Goal: Information Seeking & Learning: Learn about a topic

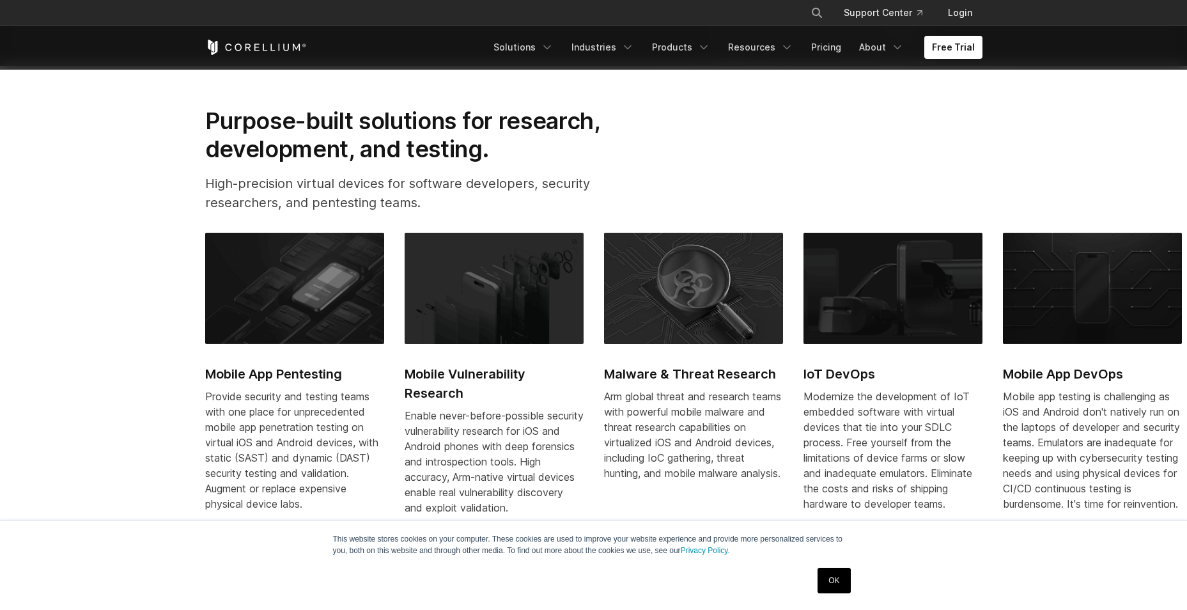
scroll to position [575, 0]
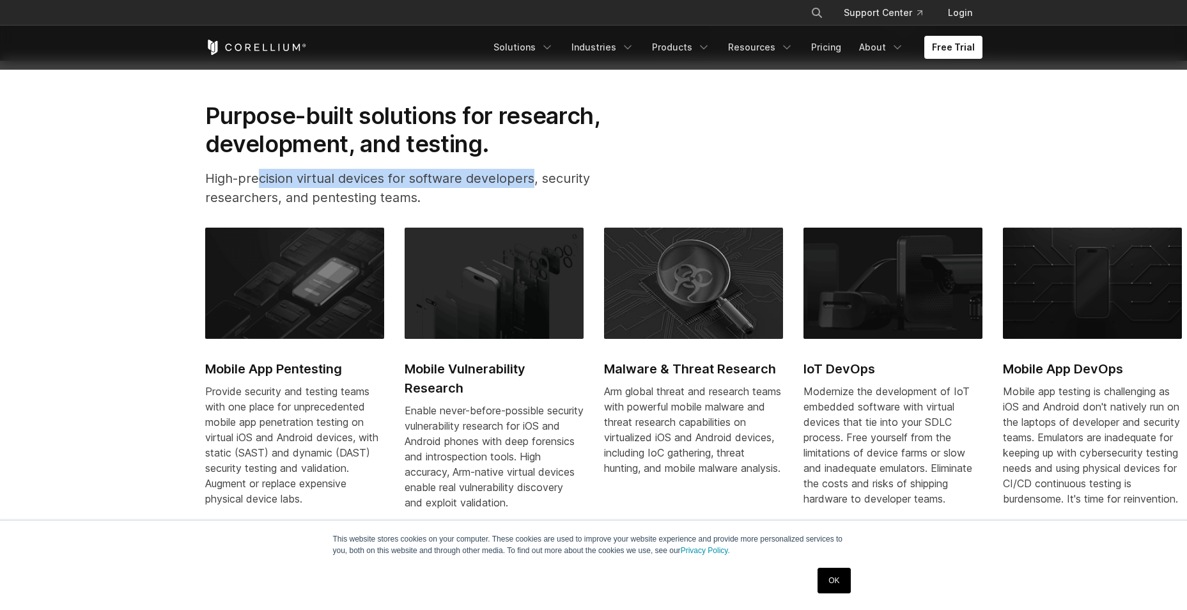
drag, startPoint x: 256, startPoint y: 178, endPoint x: 530, endPoint y: 181, distance: 274.8
click at [530, 181] on p "High-precision virtual devices for software developers, security researchers, a…" at bounding box center [423, 188] width 436 height 38
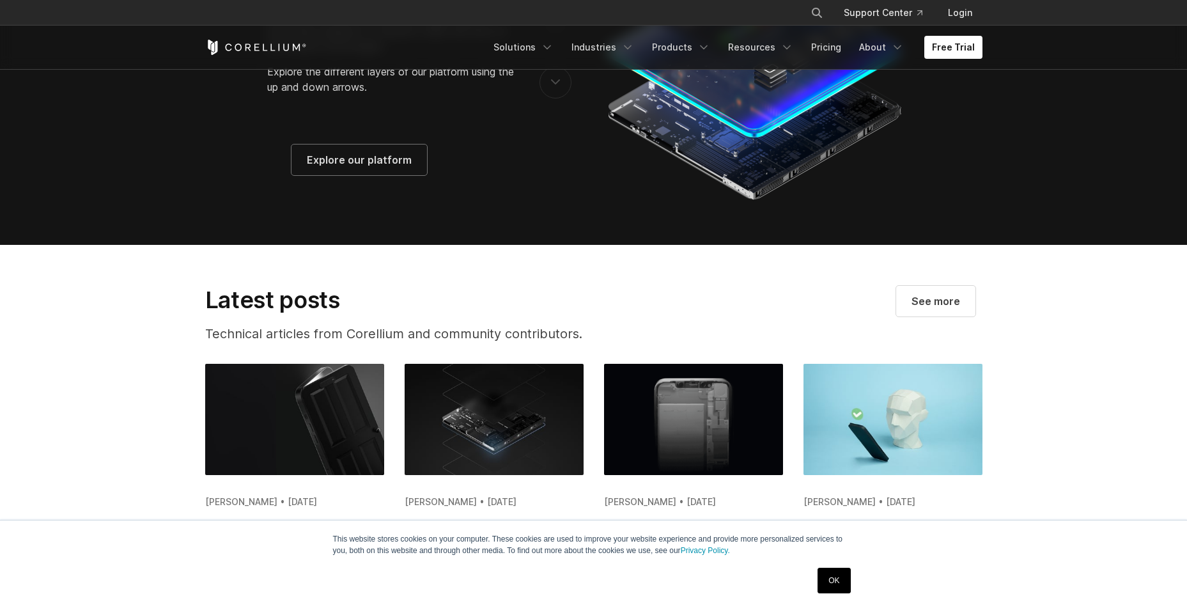
scroll to position [2168, 0]
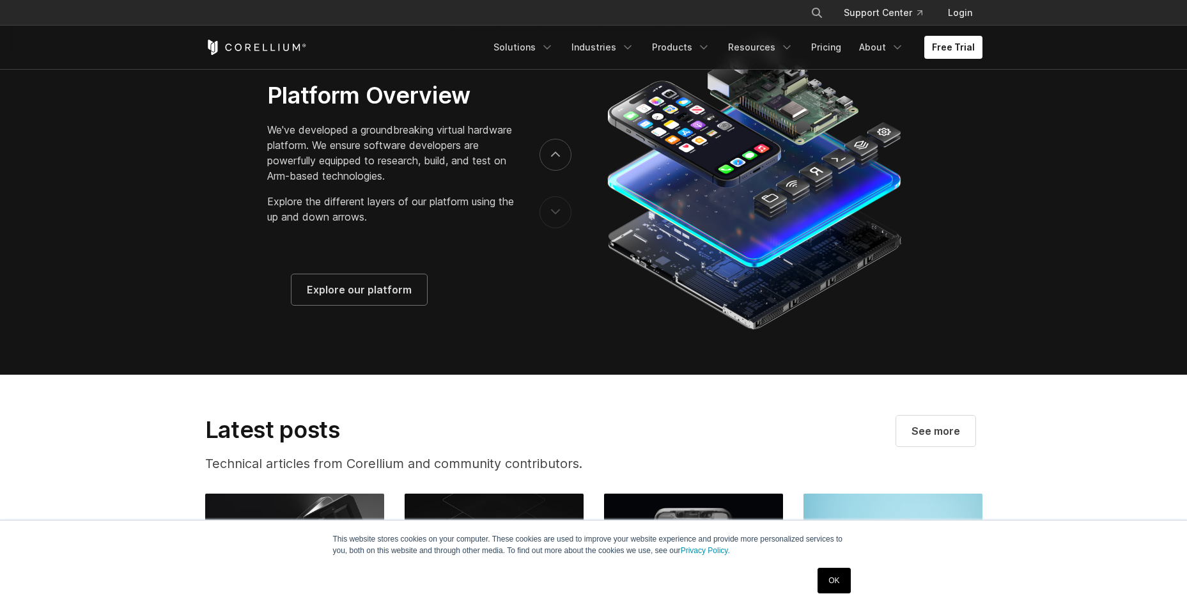
click at [544, 241] on div at bounding box center [555, 183] width 32 height 115
click at [1053, 305] on section "We change what's possible, so you can build what's next." at bounding box center [593, 149] width 1187 height 449
click at [705, 45] on icon "Navigation Menu" at bounding box center [703, 47] width 13 height 13
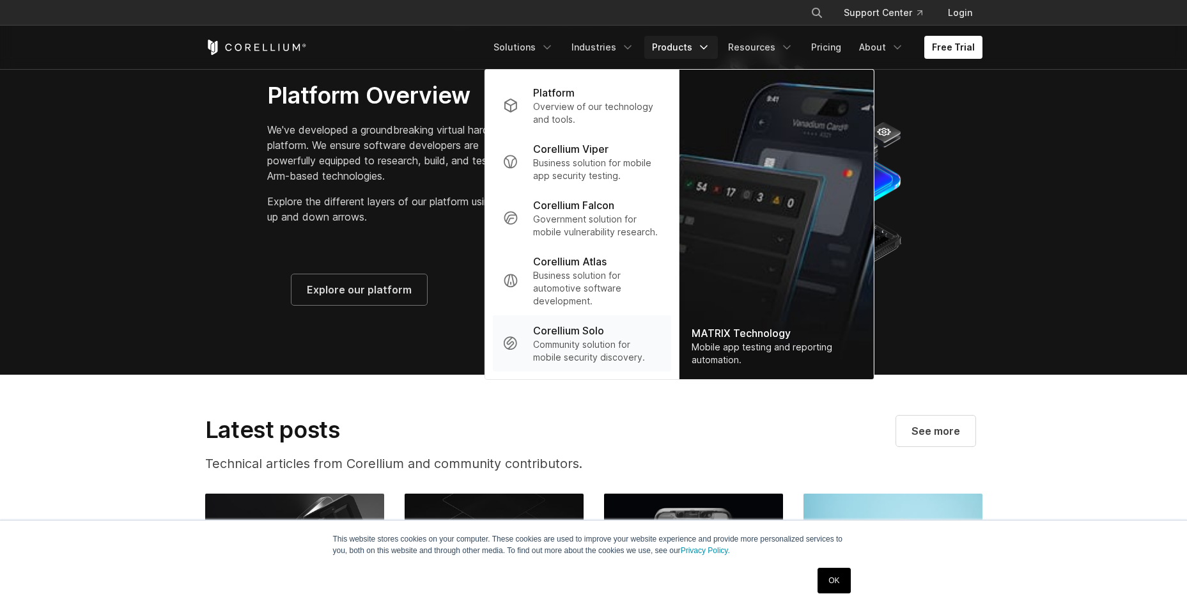
click at [582, 349] on p "Community solution for mobile security discovery." at bounding box center [596, 351] width 127 height 26
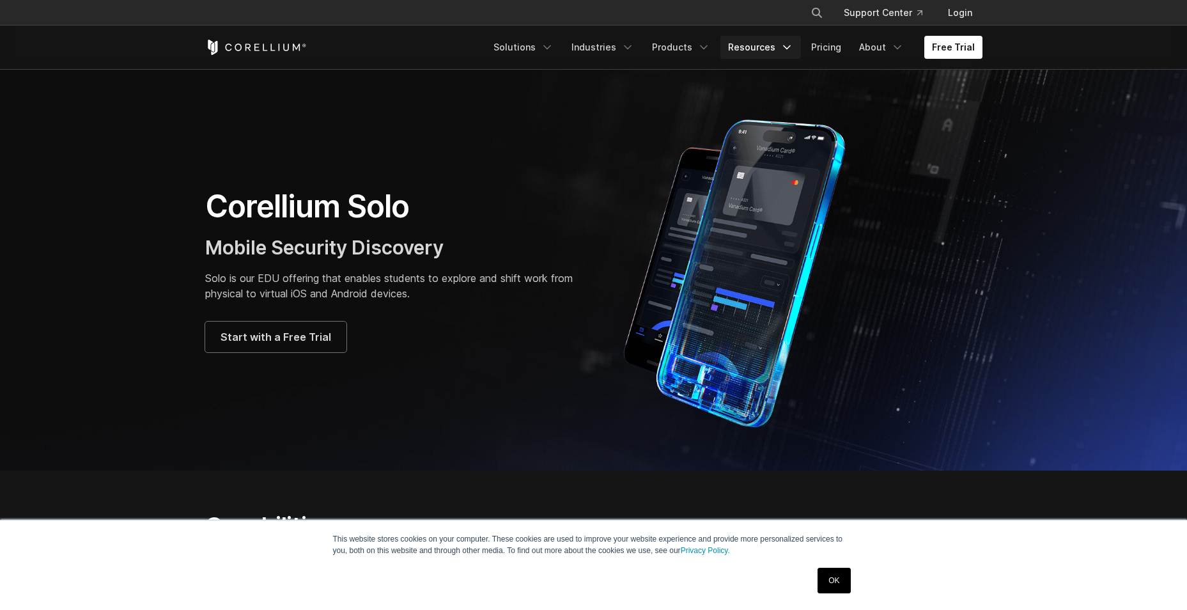
drag, startPoint x: 756, startPoint y: 56, endPoint x: 746, endPoint y: 56, distance: 9.6
click at [755, 56] on link "Resources" at bounding box center [760, 47] width 81 height 23
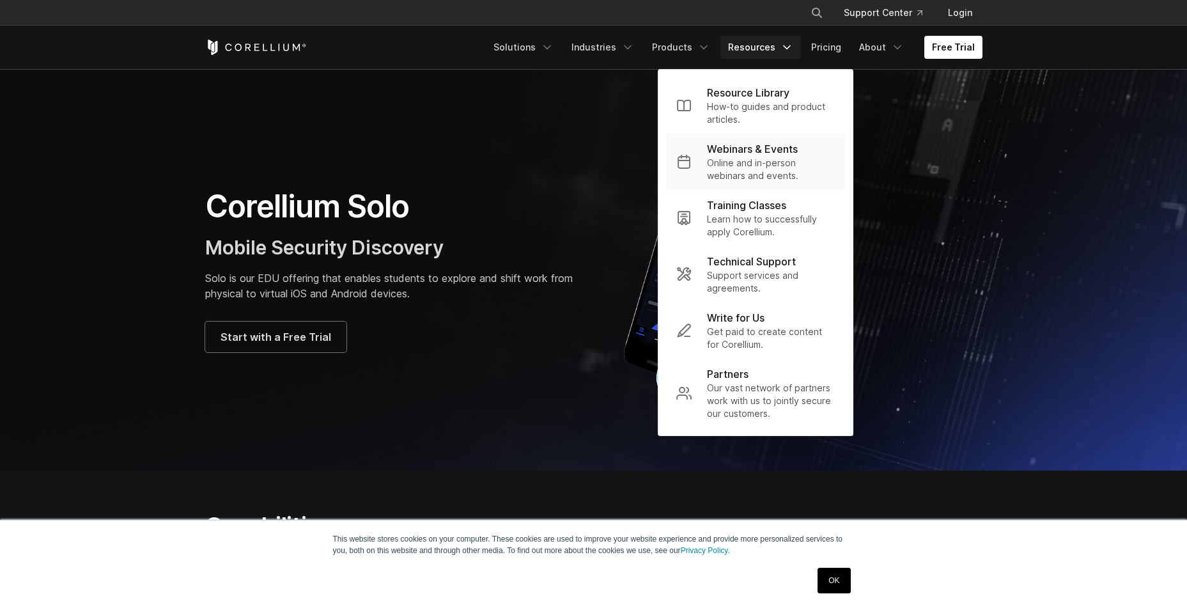
click at [779, 162] on p "Online and in-person webinars and events." at bounding box center [771, 170] width 128 height 26
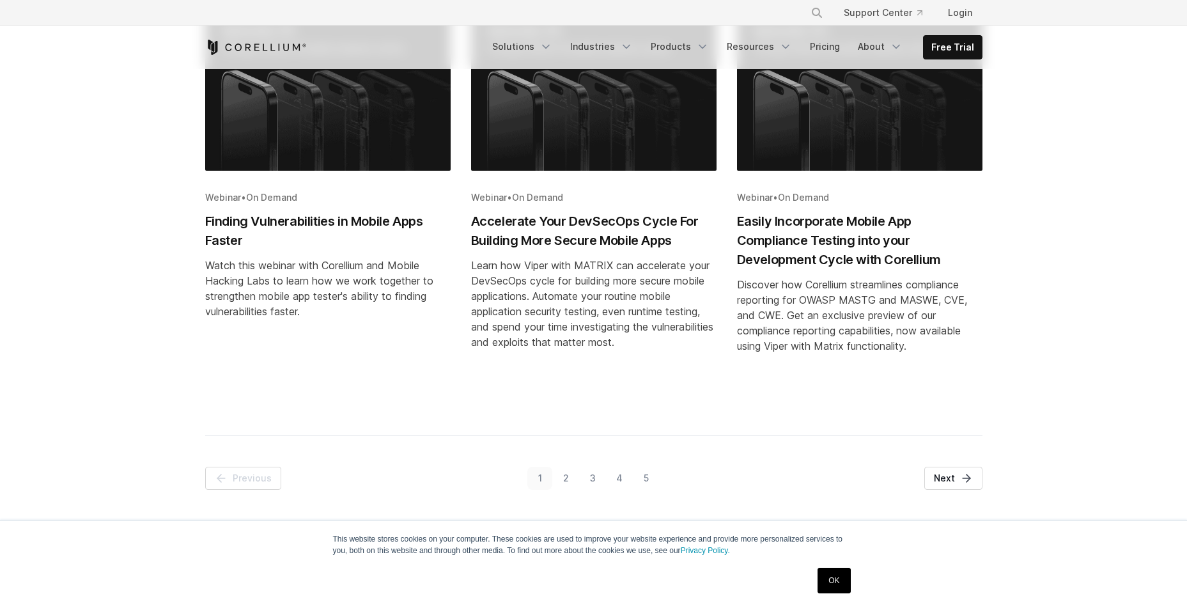
scroll to position [703, 0]
click at [346, 231] on h2 "Finding Vulnerabilities in Mobile Apps Faster" at bounding box center [327, 230] width 245 height 38
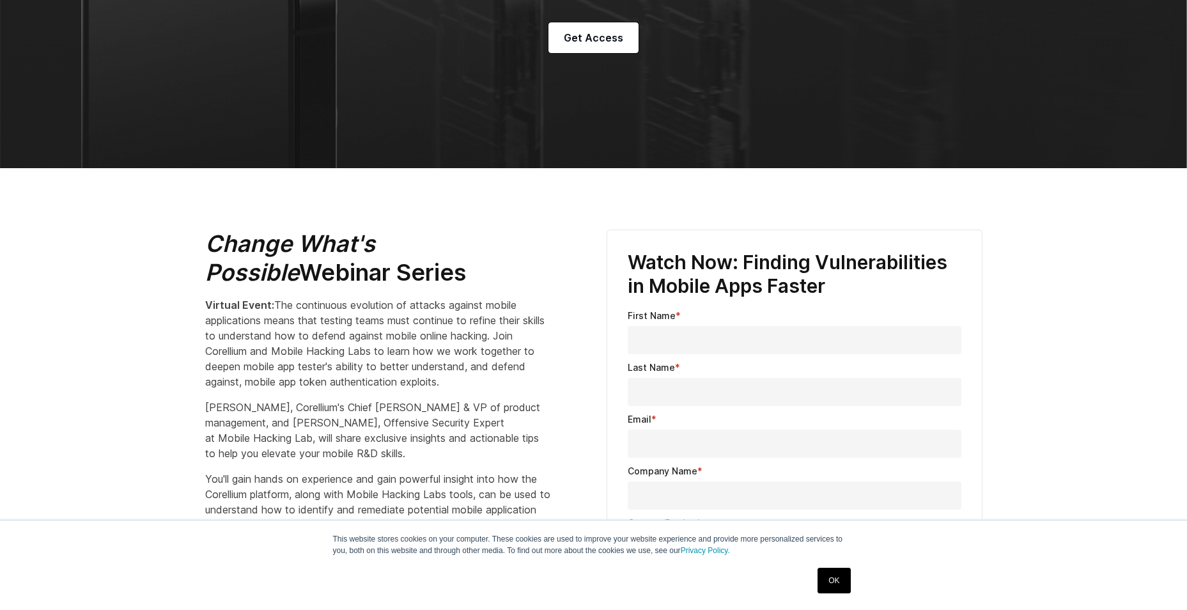
scroll to position [73, 0]
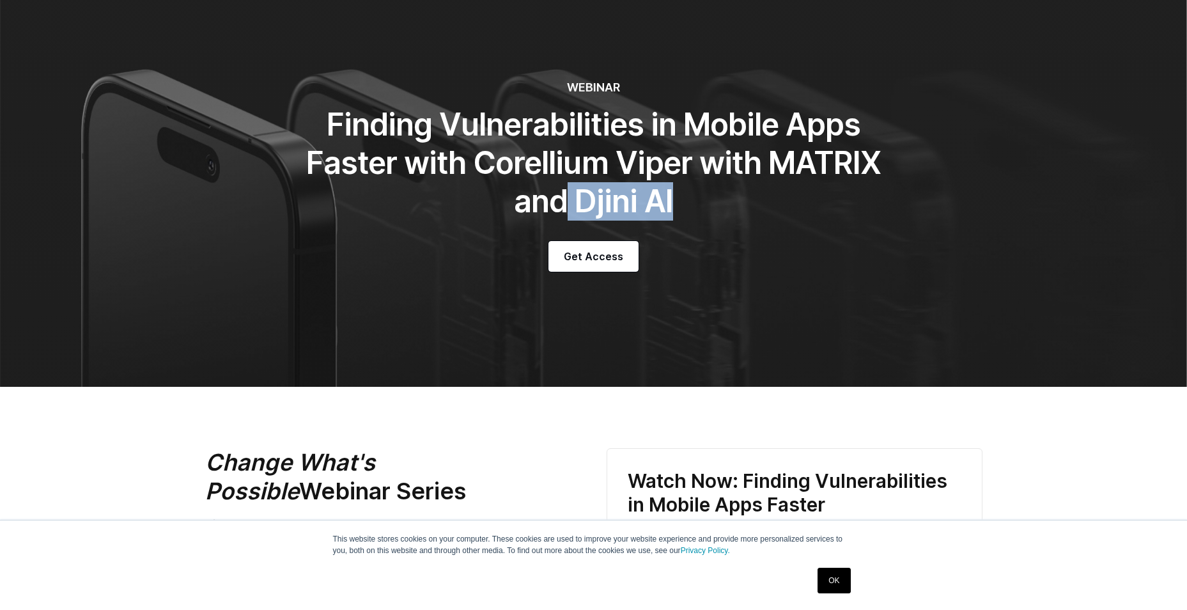
drag, startPoint x: 631, startPoint y: 201, endPoint x: 759, endPoint y: 203, distance: 127.2
click at [759, 203] on h1 "Finding Vulnerabilities in Mobile Apps Faster with Corellium Viper with MATRIX …" at bounding box center [593, 162] width 575 height 115
